Goal: Find specific page/section: Find specific page/section

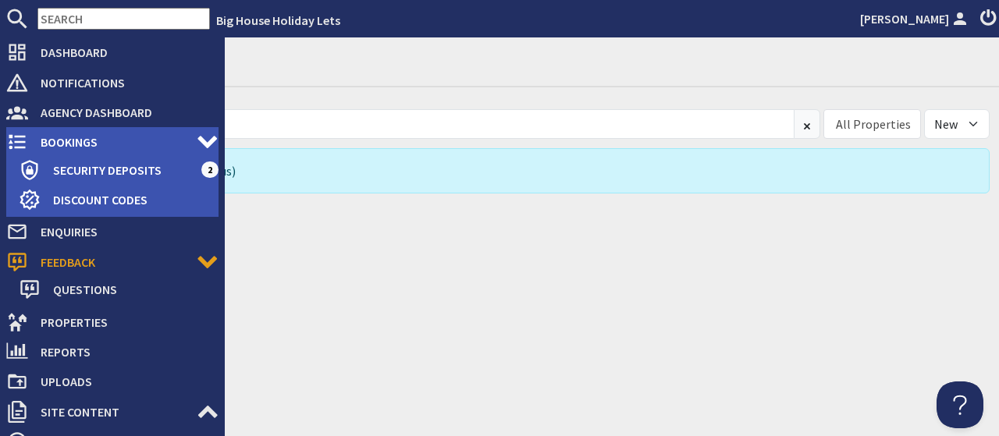
click at [52, 141] on span "Bookings" at bounding box center [112, 142] width 169 height 25
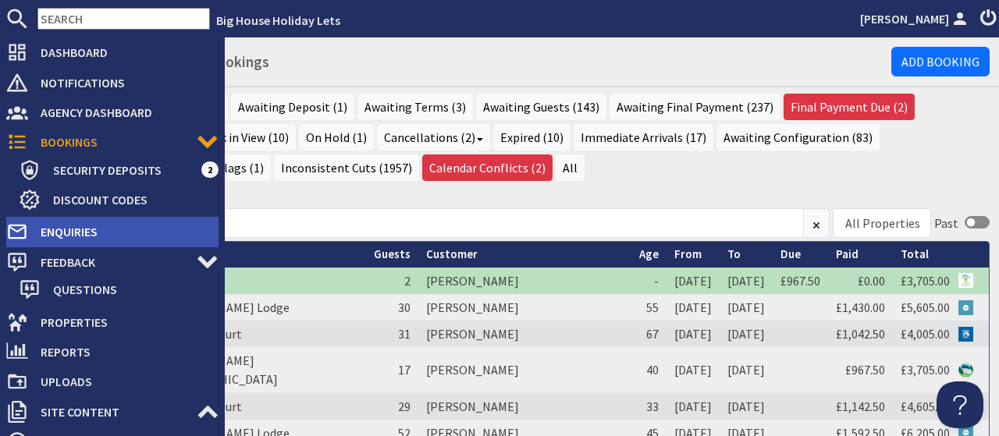
click at [55, 233] on span "Enquiries" at bounding box center [123, 231] width 190 height 25
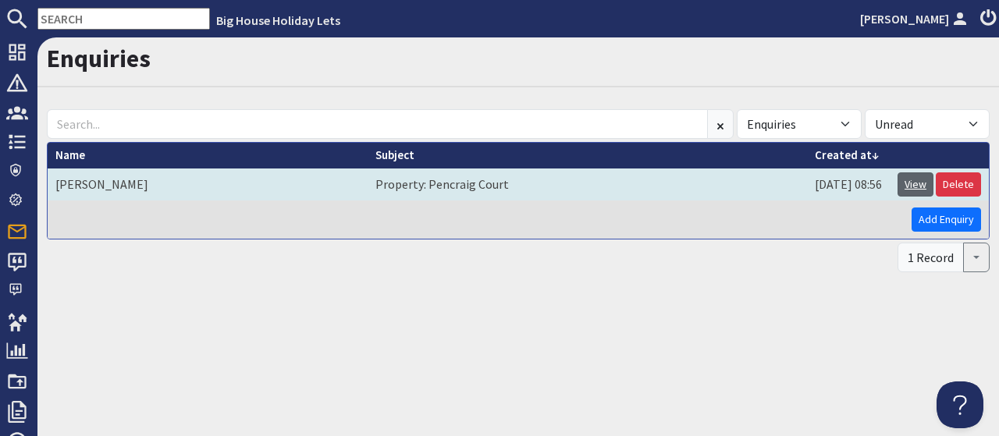
click at [919, 184] on link "View" at bounding box center [916, 185] width 36 height 24
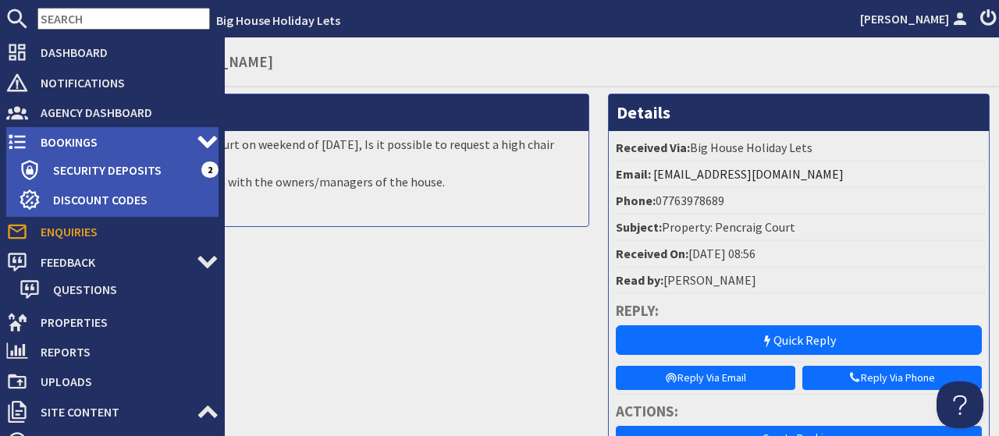
click at [54, 141] on span "Bookings" at bounding box center [112, 142] width 169 height 25
